Goal: Task Accomplishment & Management: Manage account settings

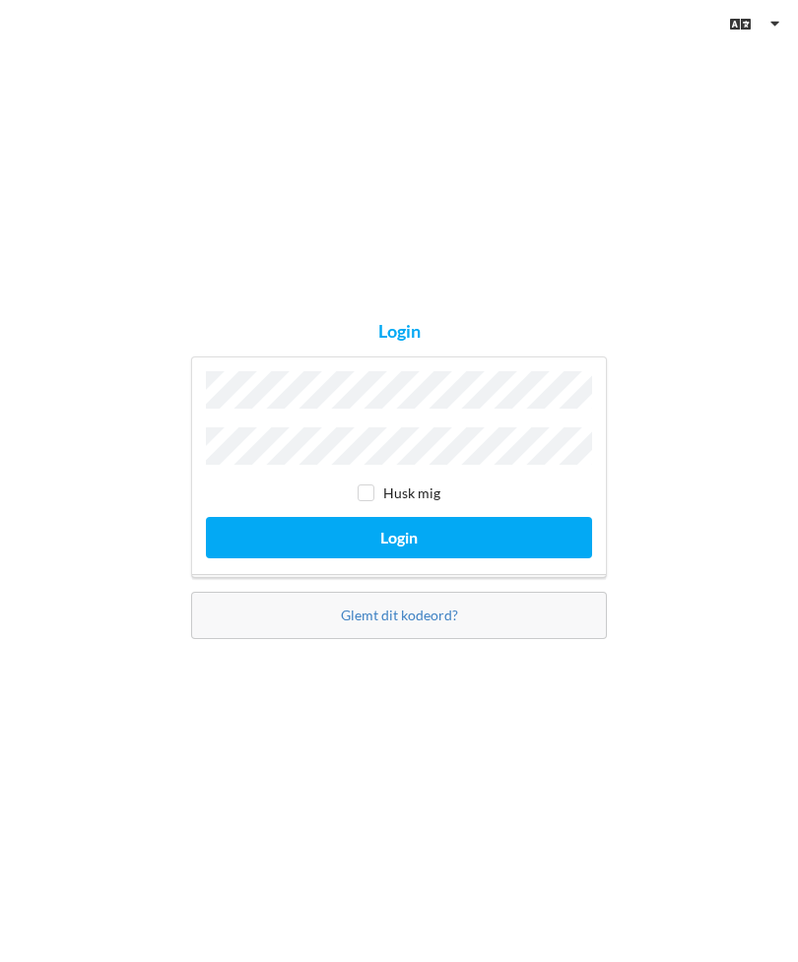
click at [399, 558] on button "Login" at bounding box center [399, 537] width 386 height 40
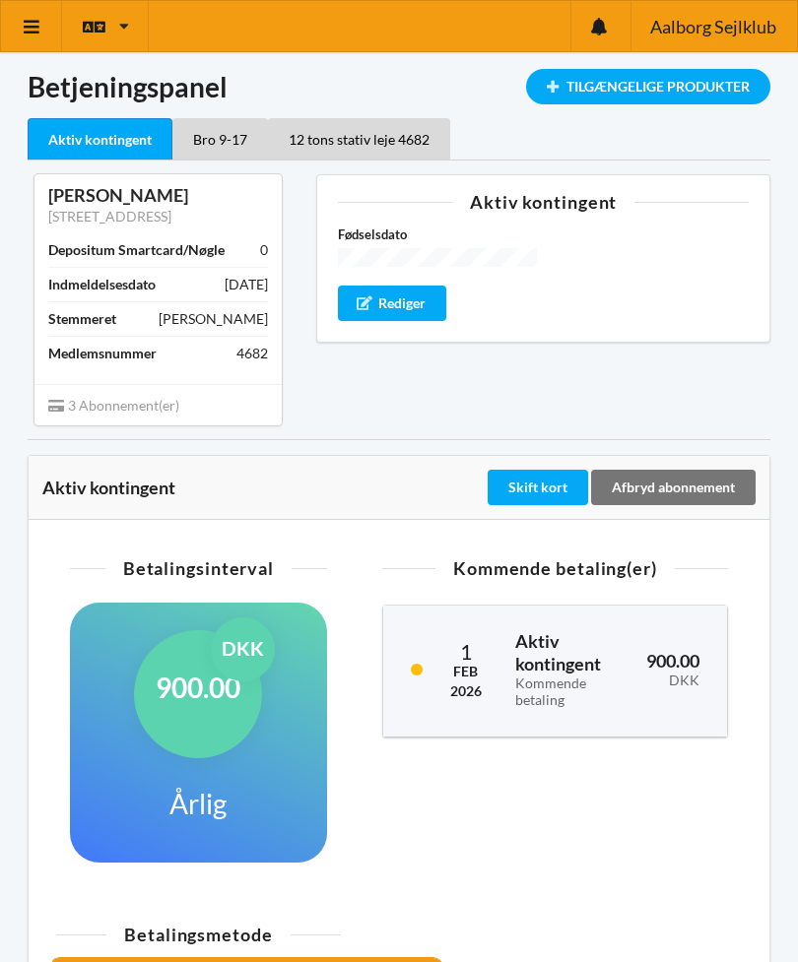
click at [178, 202] on div "[PERSON_NAME]" at bounding box center [158, 195] width 220 height 23
click at [768, 66] on div "Indlæser... Tilgængelige Produkter Betjeningspanel Aktiv kontingent Bro 9-17 12…" at bounding box center [399, 647] width 798 height 1294
click at [406, 296] on div "Rediger" at bounding box center [392, 303] width 108 height 35
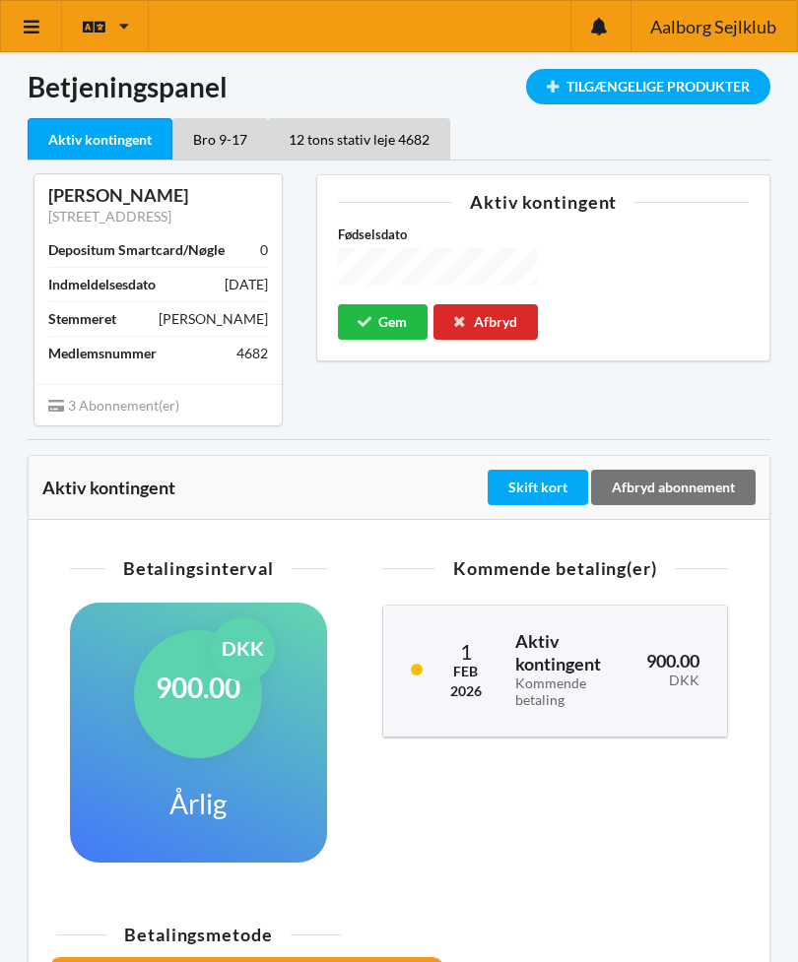
click at [392, 318] on button "Gem" at bounding box center [383, 321] width 90 height 35
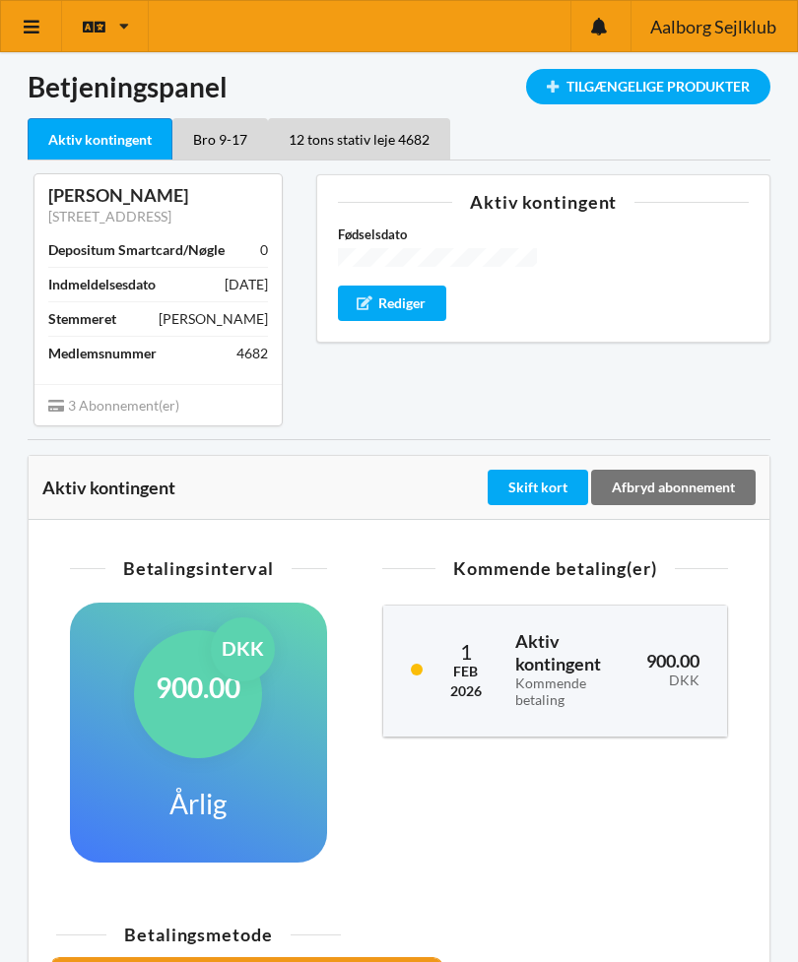
click at [664, 784] on div "Kommende betaling(er) [DATE] Aktiv kontingent Kommende betaling 900.00 DKK" at bounding box center [555, 724] width 401 height 353
click at [45, 12] on link at bounding box center [31, 26] width 61 height 50
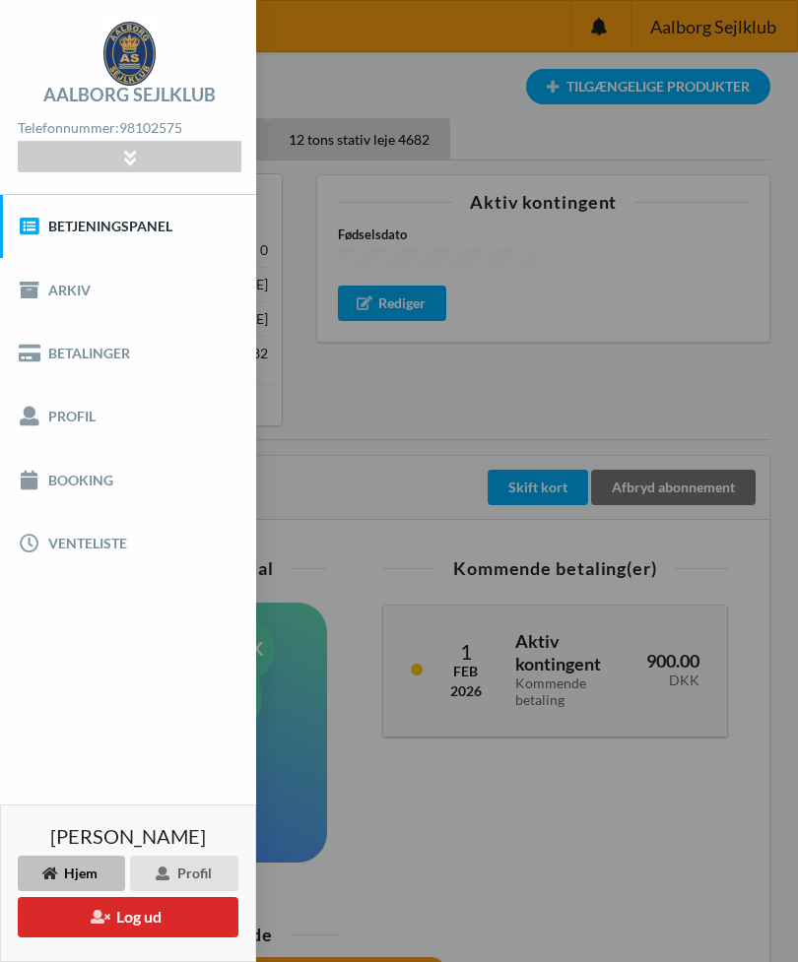
click at [66, 425] on link "Profil" at bounding box center [128, 416] width 256 height 63
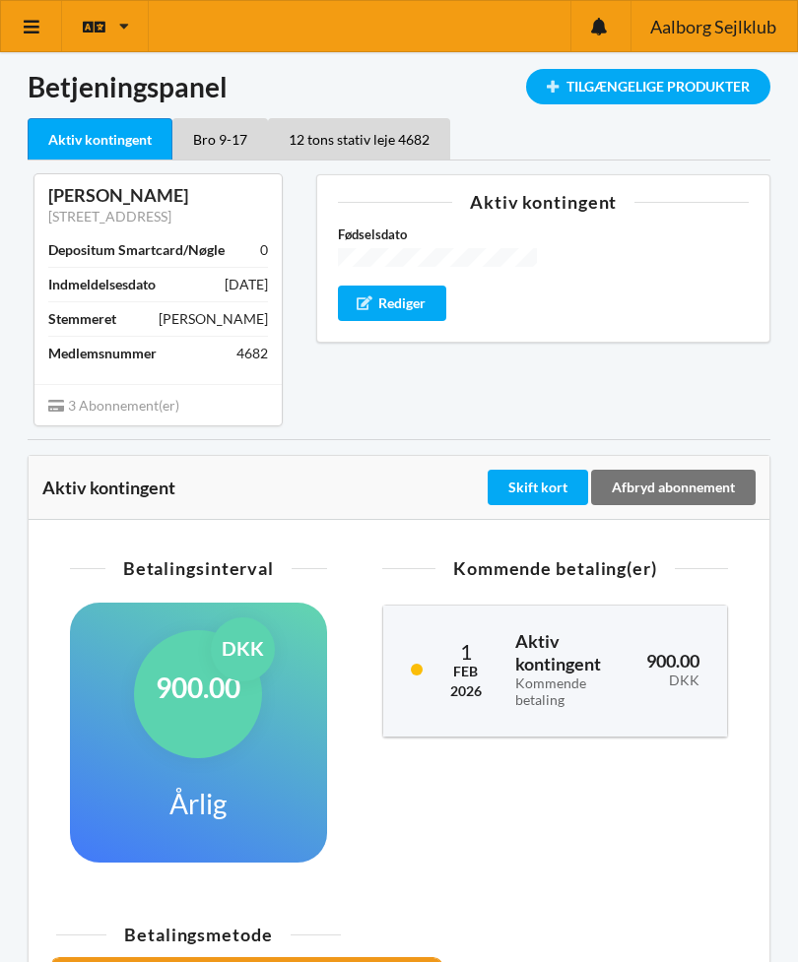
click at [237, 135] on div "Bro 9-17" at bounding box center [220, 138] width 96 height 41
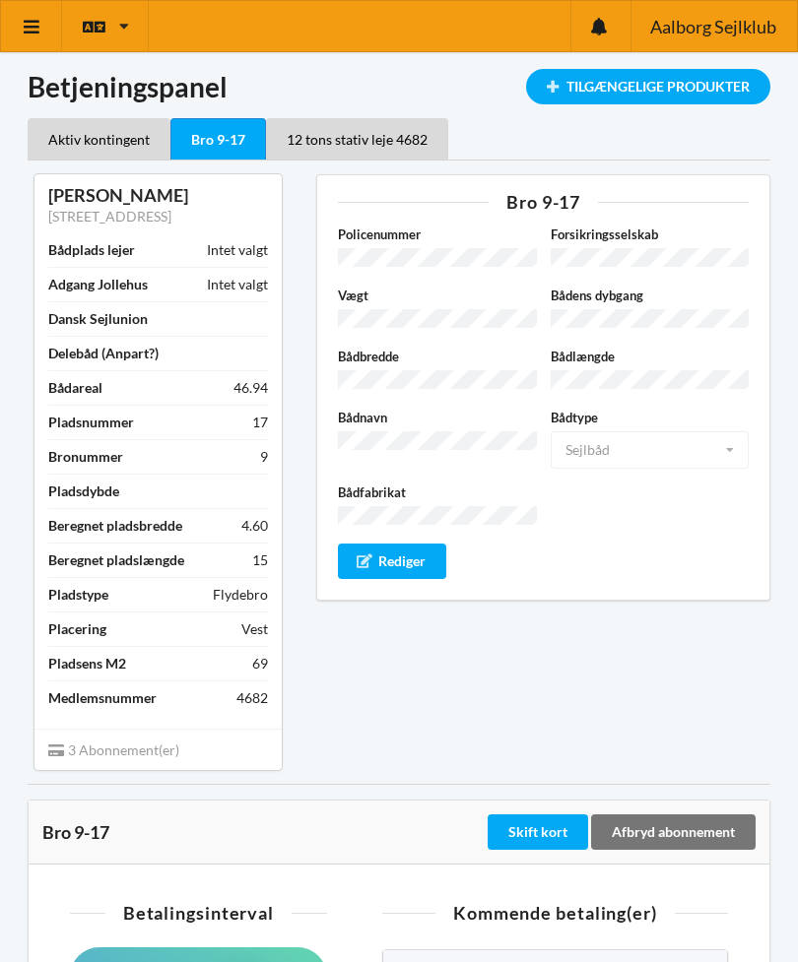
click at [378, 136] on div "12 tons stativ leje 4682" at bounding box center [357, 138] width 182 height 41
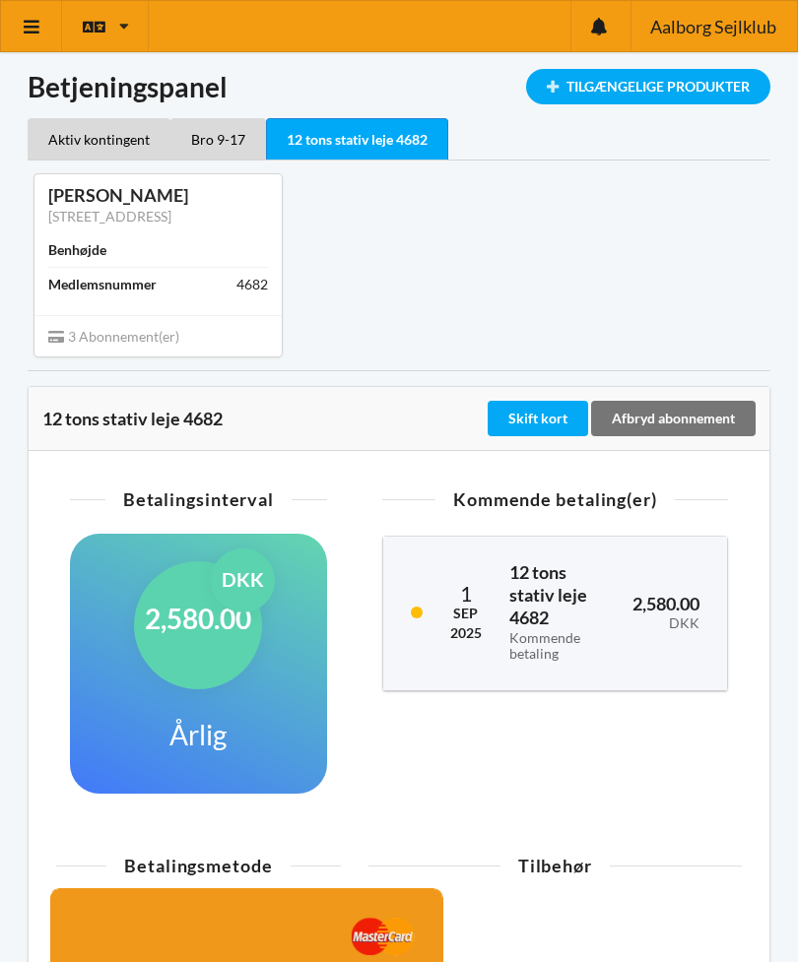
click at [693, 80] on div "Tilgængelige Produkter" at bounding box center [648, 86] width 244 height 35
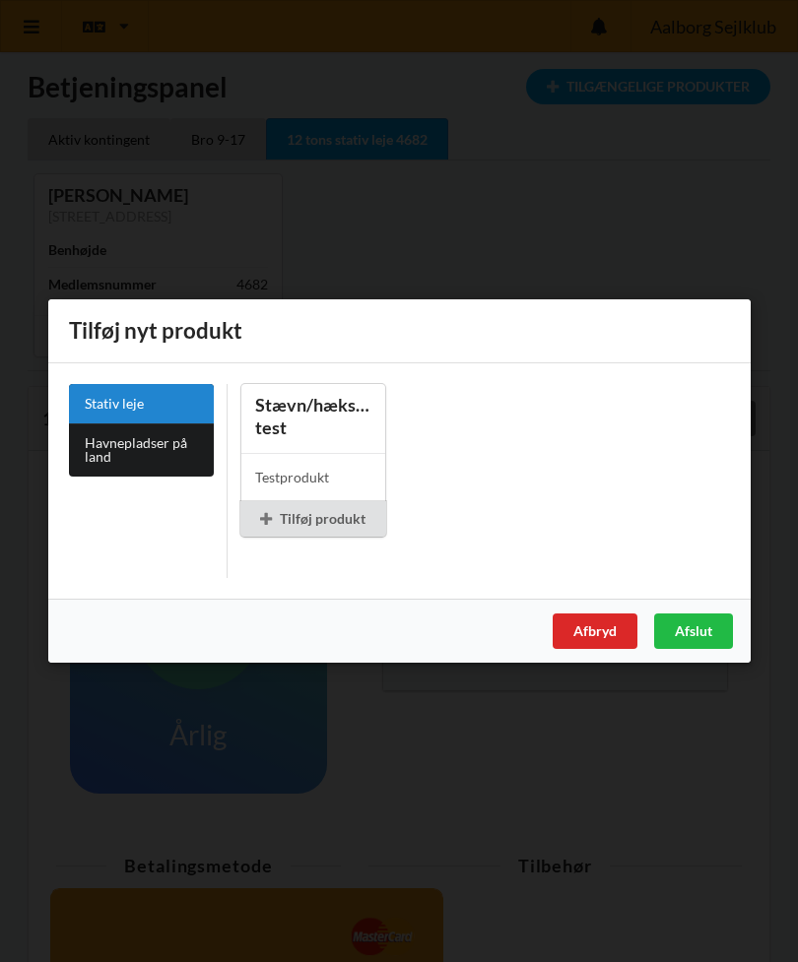
click at [672, 183] on div "Er du sikker på du vil logge ud? Nej Ja Vilkår og betingelser Brugerbetingelser…" at bounding box center [399, 481] width 798 height 962
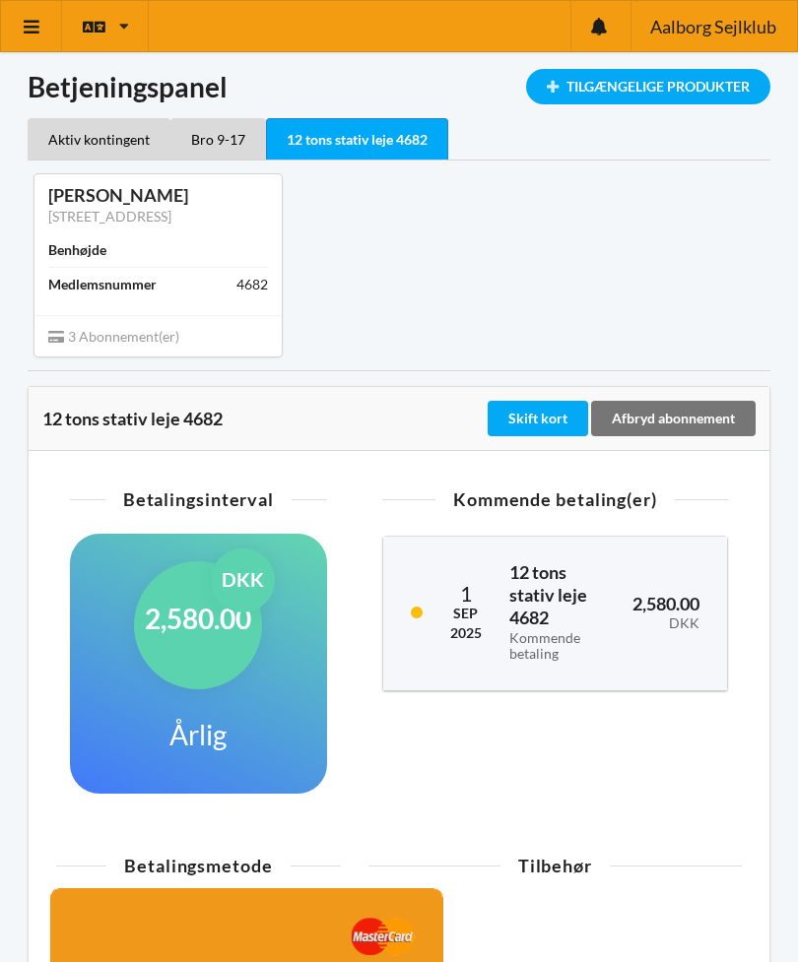
click at [606, 79] on div "Tilgængelige Produkter" at bounding box center [648, 86] width 244 height 35
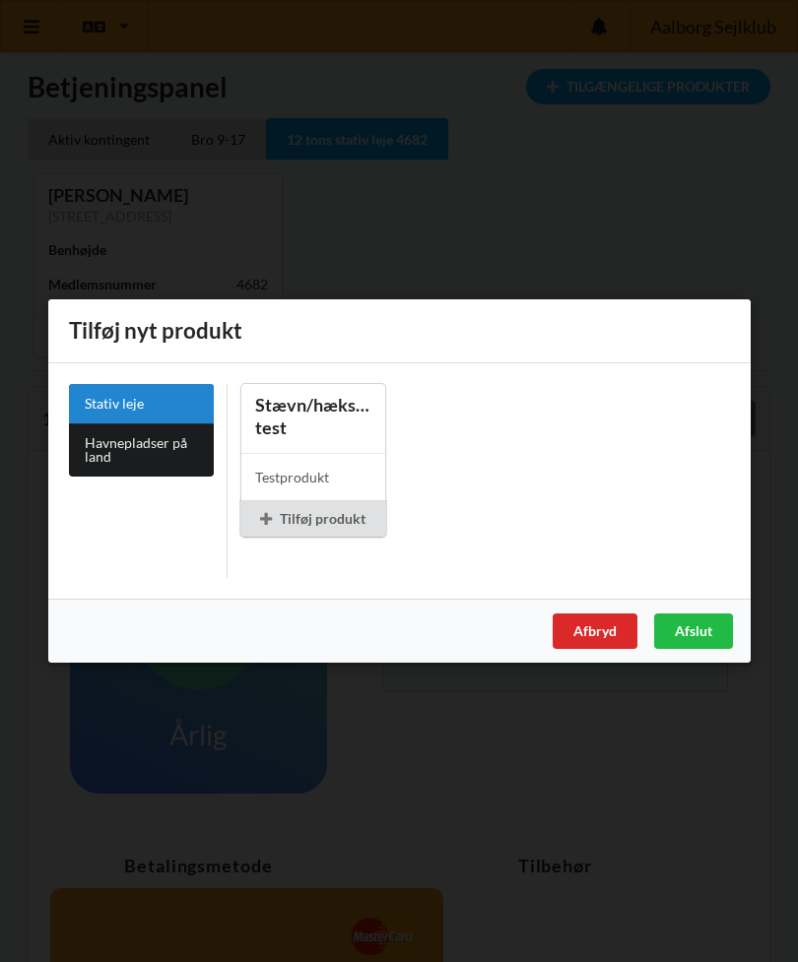
click at [165, 447] on link "Havnepladser på land" at bounding box center [141, 450] width 145 height 53
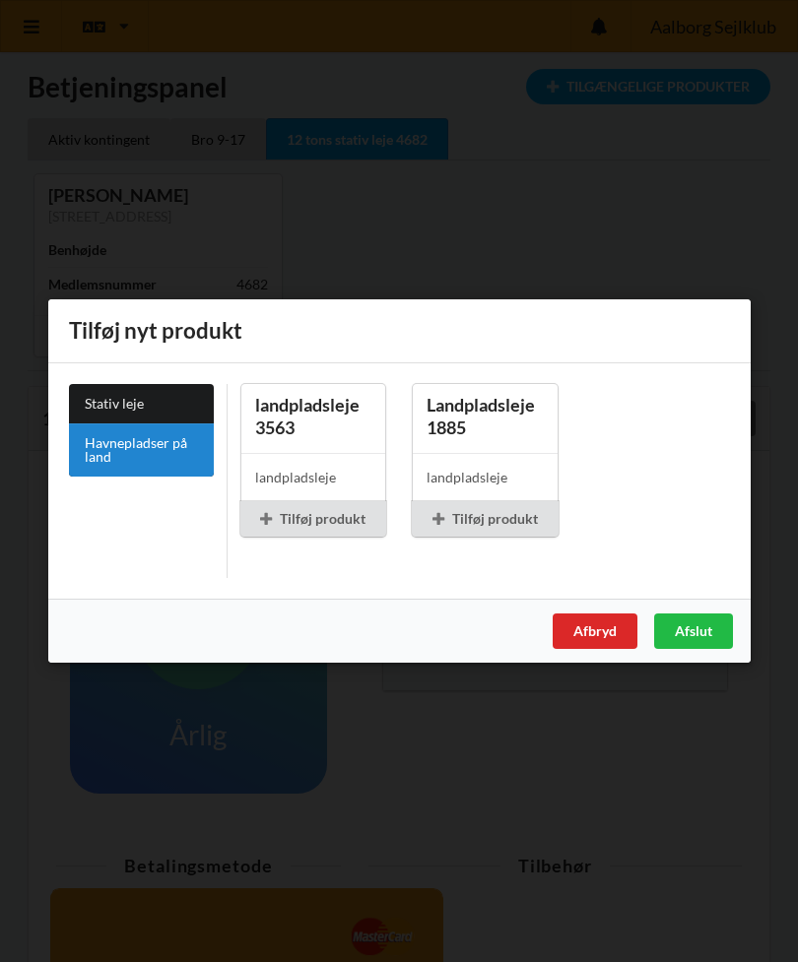
click at [607, 637] on div "Afbryd" at bounding box center [595, 631] width 85 height 35
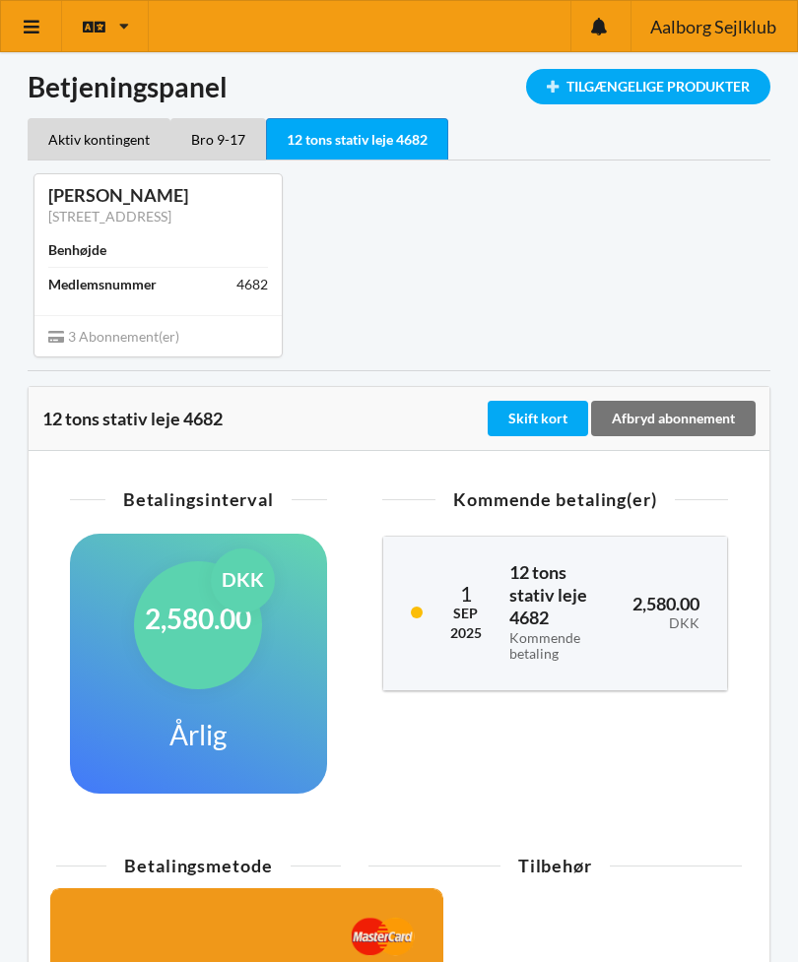
click at [44, 26] on link at bounding box center [31, 26] width 61 height 50
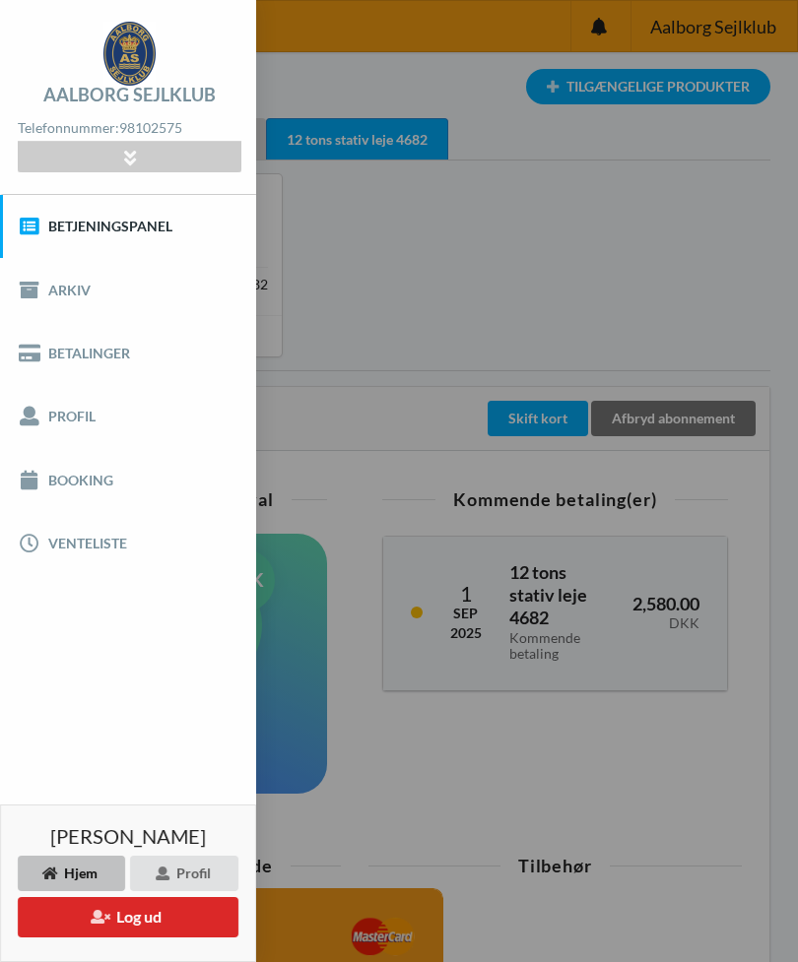
click at [87, 342] on link "Betalinger" at bounding box center [128, 353] width 256 height 63
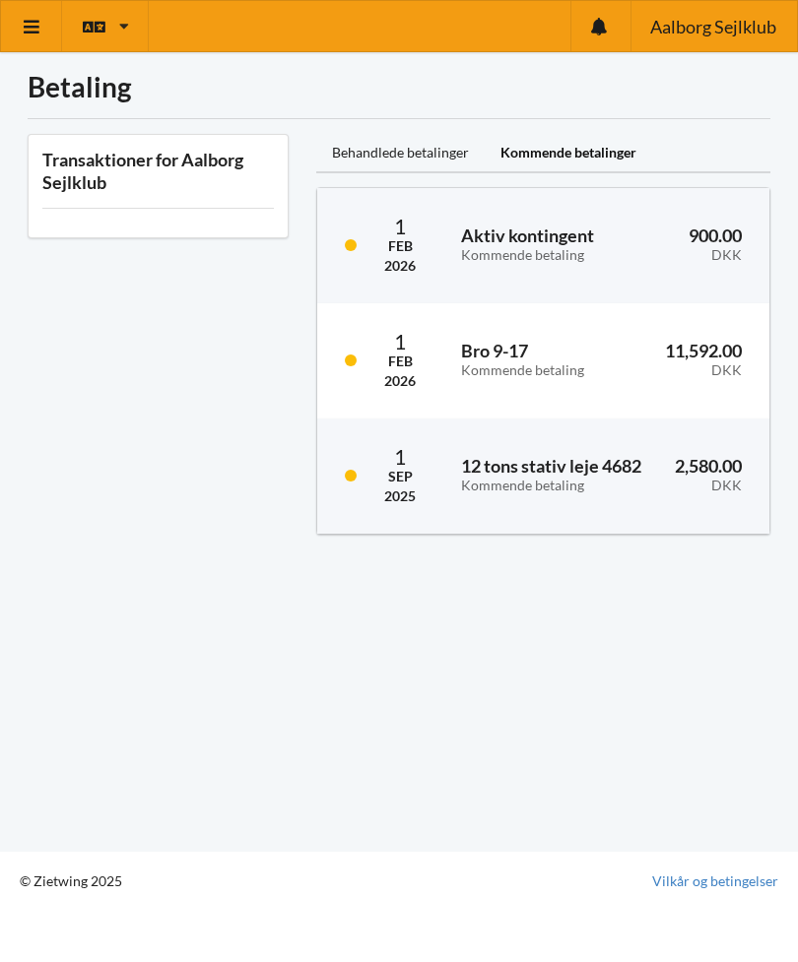
click at [35, 15] on link at bounding box center [31, 26] width 61 height 50
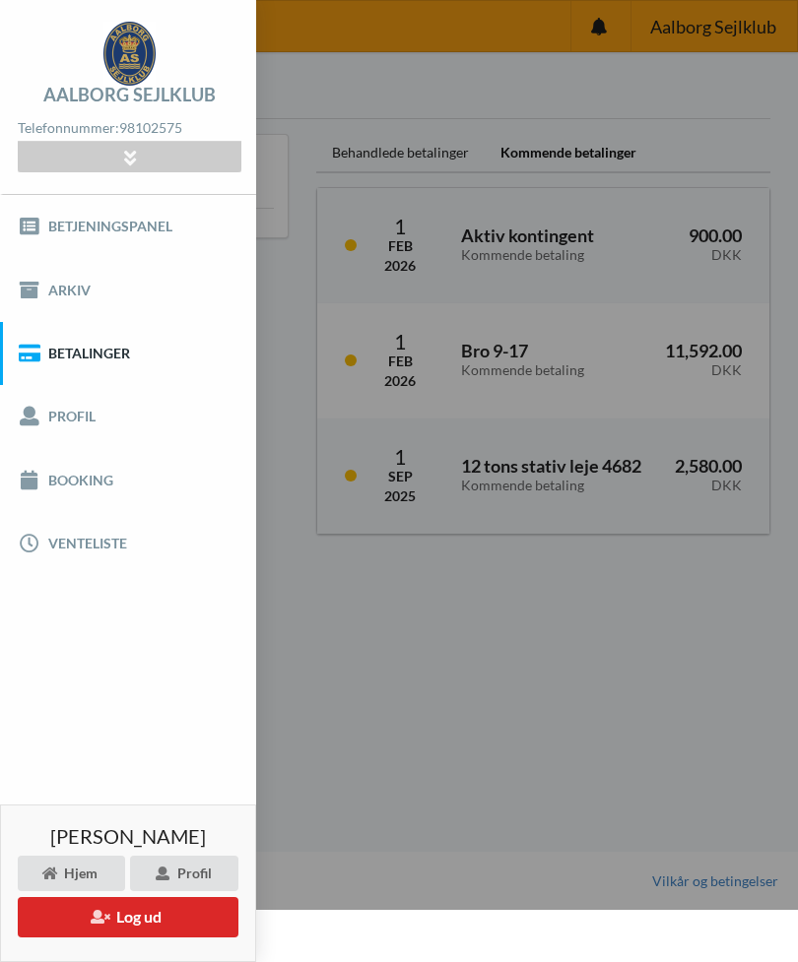
click at [121, 217] on link "Betjeningspanel" at bounding box center [128, 226] width 256 height 63
